Goal: Task Accomplishment & Management: Manage account settings

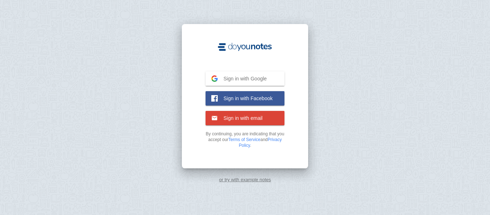
click at [251, 81] on span "Sign in with Google" at bounding box center [242, 78] width 49 height 6
